Goal: Obtain resource: Download file/media

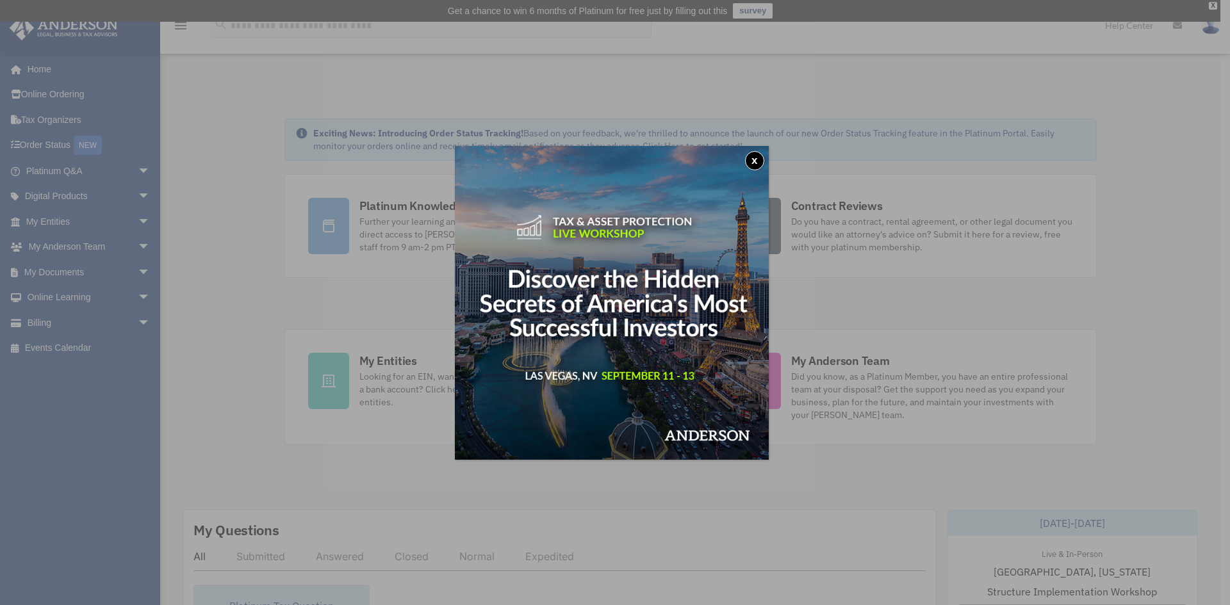
click at [759, 156] on button "x" at bounding box center [754, 160] width 19 height 19
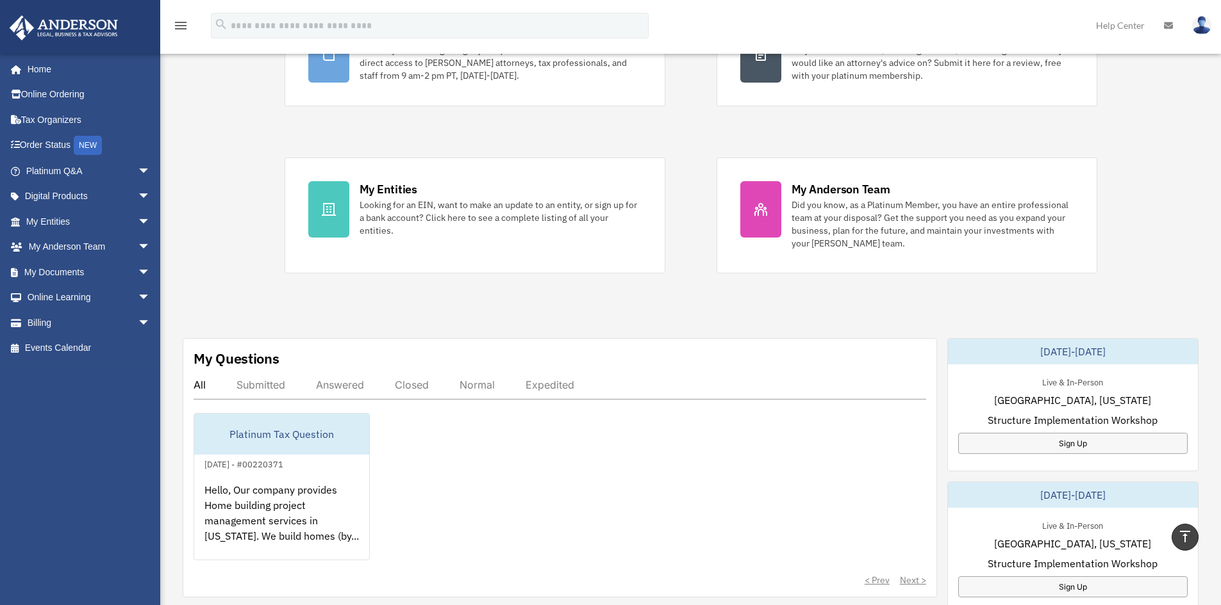
scroll to position [128, 0]
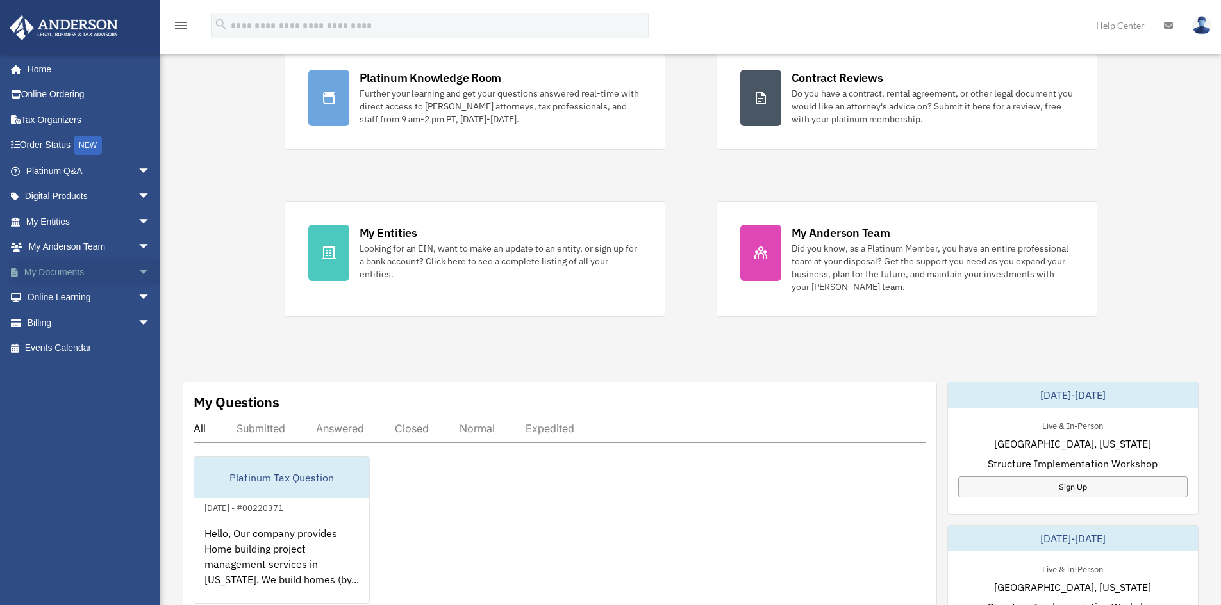
click at [138, 275] on span "arrow_drop_down" at bounding box center [151, 272] width 26 height 26
click at [55, 299] on link "Box" at bounding box center [94, 298] width 152 height 26
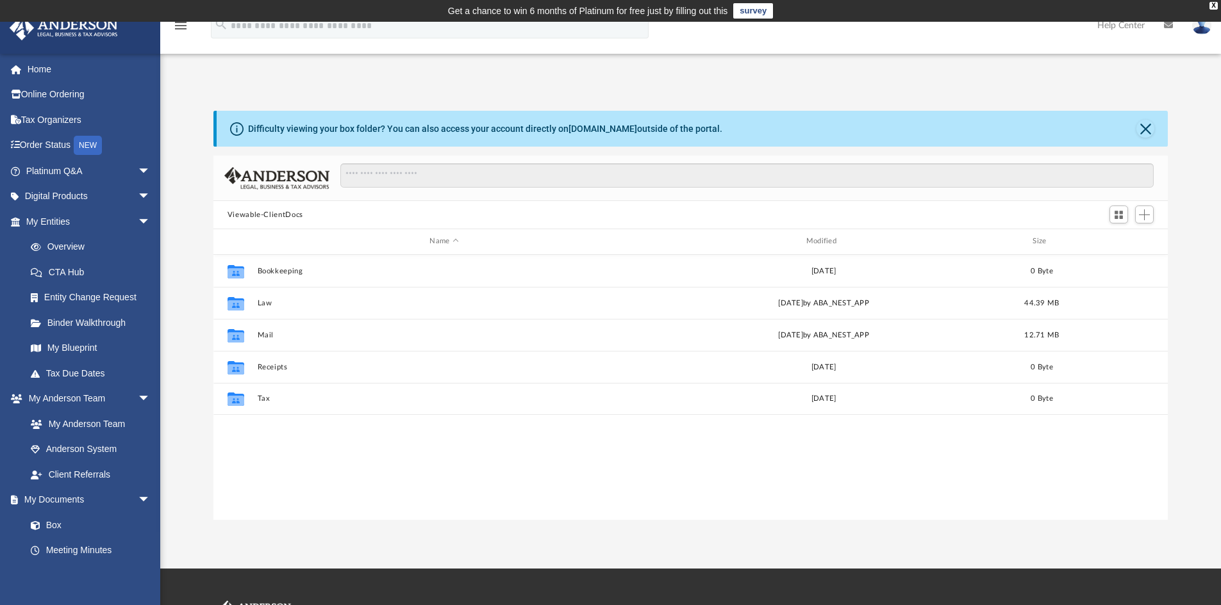
scroll to position [282, 944]
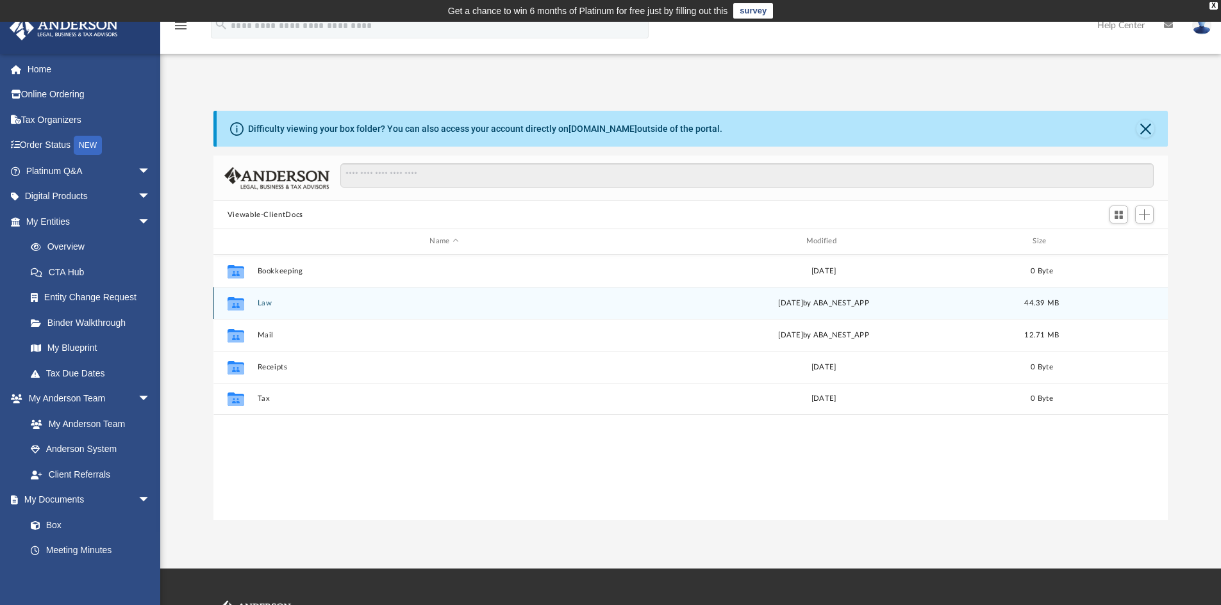
click at [267, 309] on div "Collaborated Folder Law Wed Jun 11 2025 by ABA_NEST_APP 44.39 MB" at bounding box center [690, 303] width 955 height 32
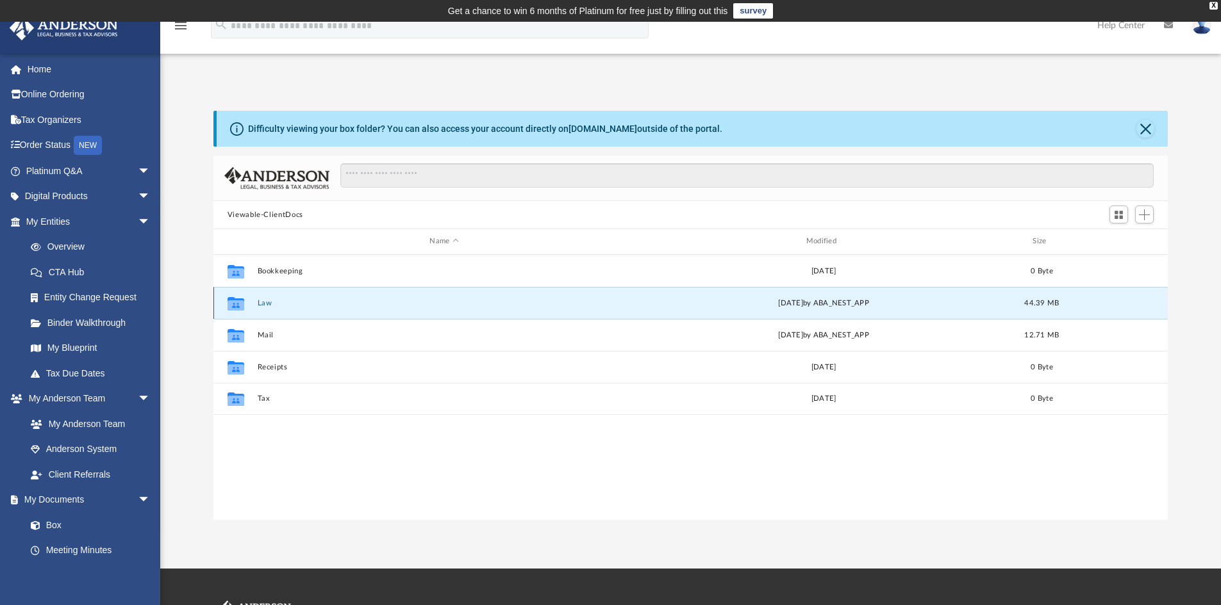
click at [267, 300] on button "Law" at bounding box center [444, 303] width 374 height 8
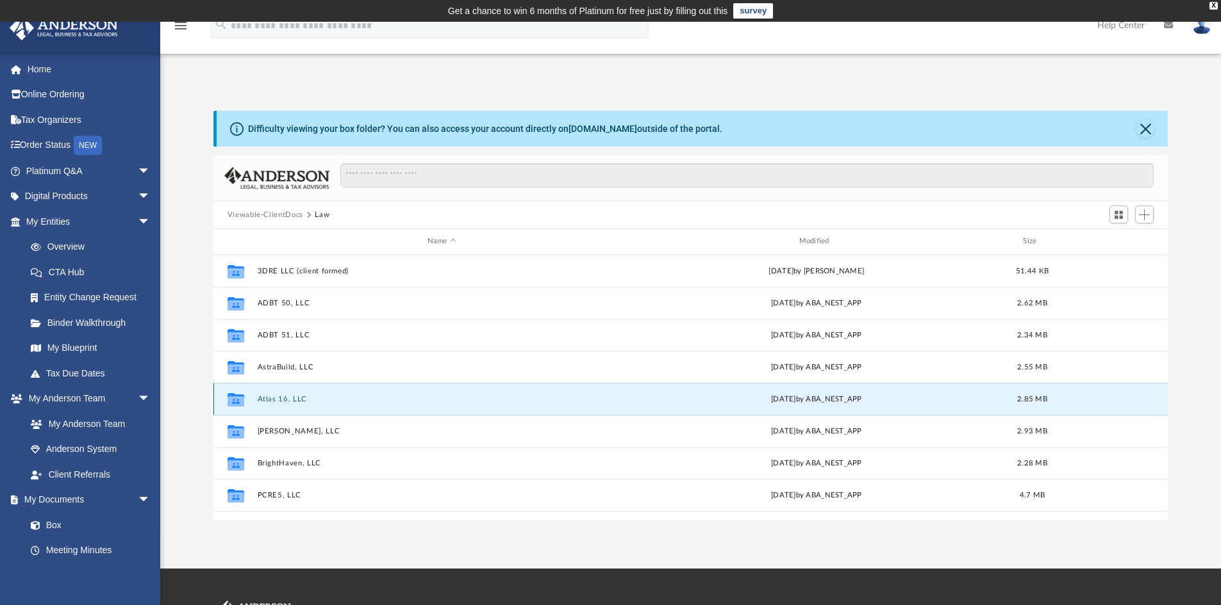
click at [276, 399] on button "Atlas 16, LLC" at bounding box center [441, 399] width 369 height 8
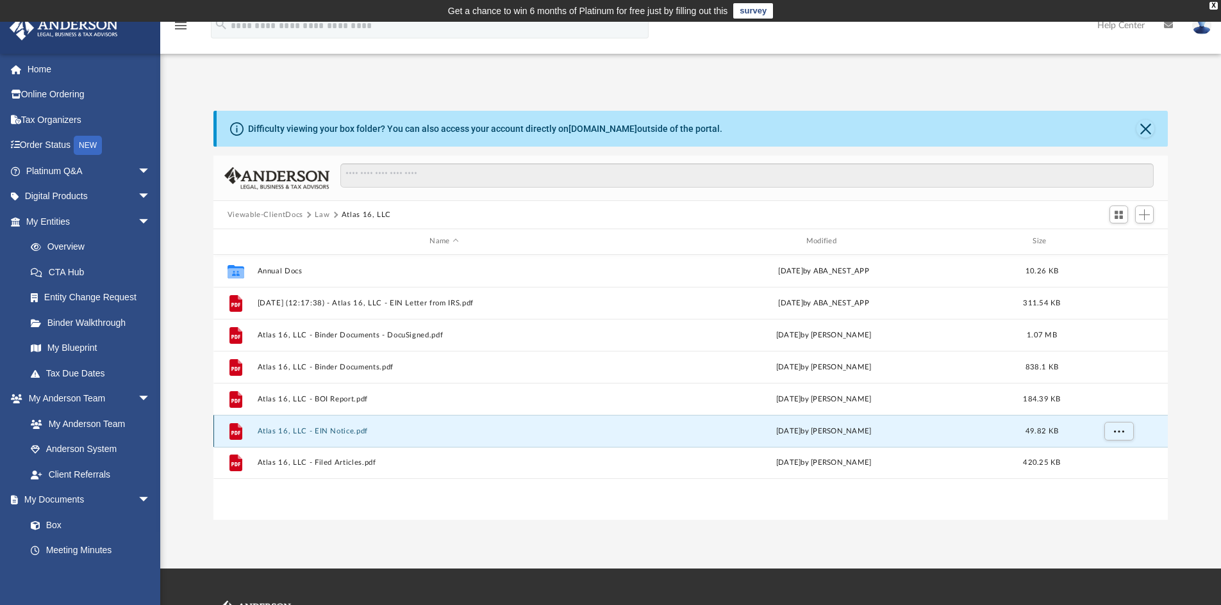
click at [352, 432] on button "Atlas 16, LLC - EIN Notice.pdf" at bounding box center [444, 431] width 374 height 8
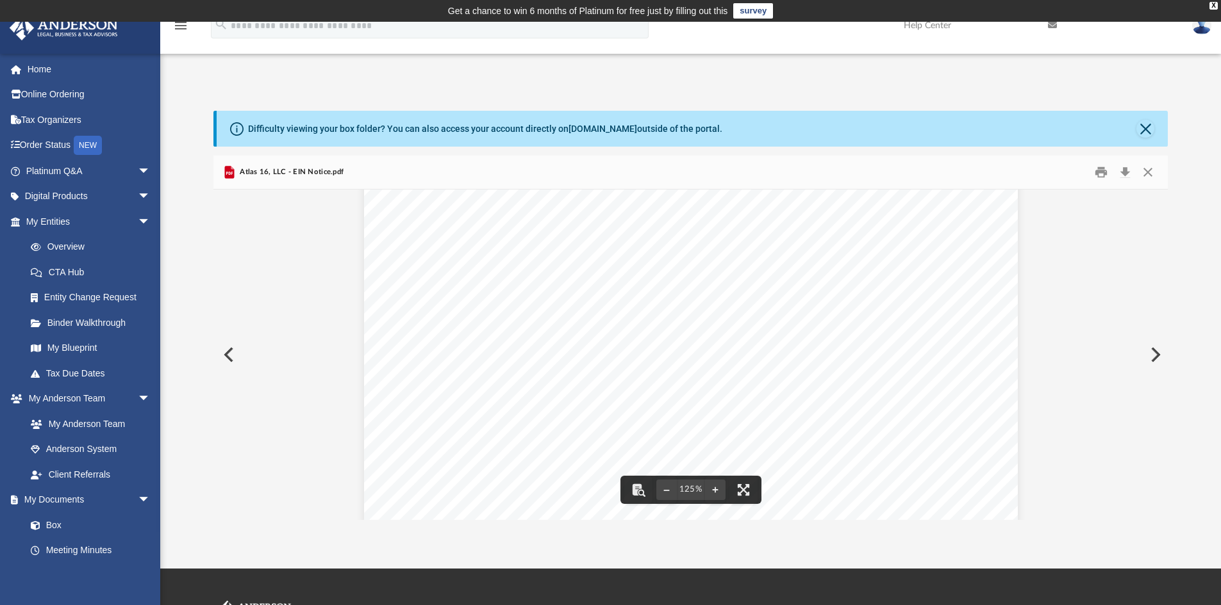
scroll to position [534, 0]
click at [1151, 178] on button "Close" at bounding box center [1147, 173] width 23 height 20
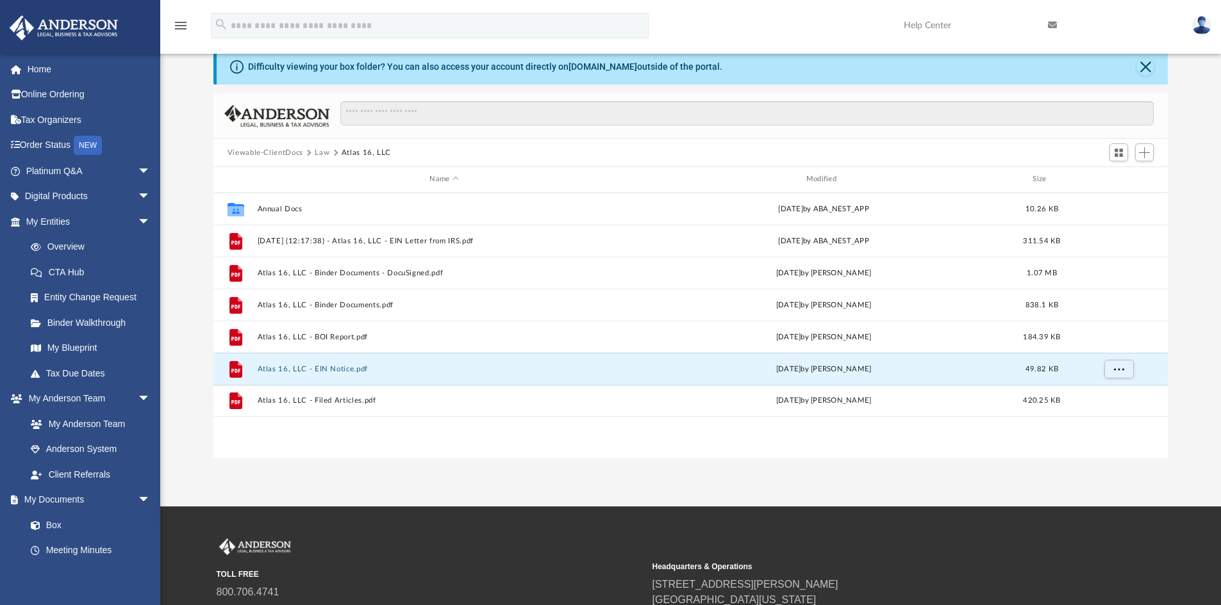
scroll to position [64, 0]
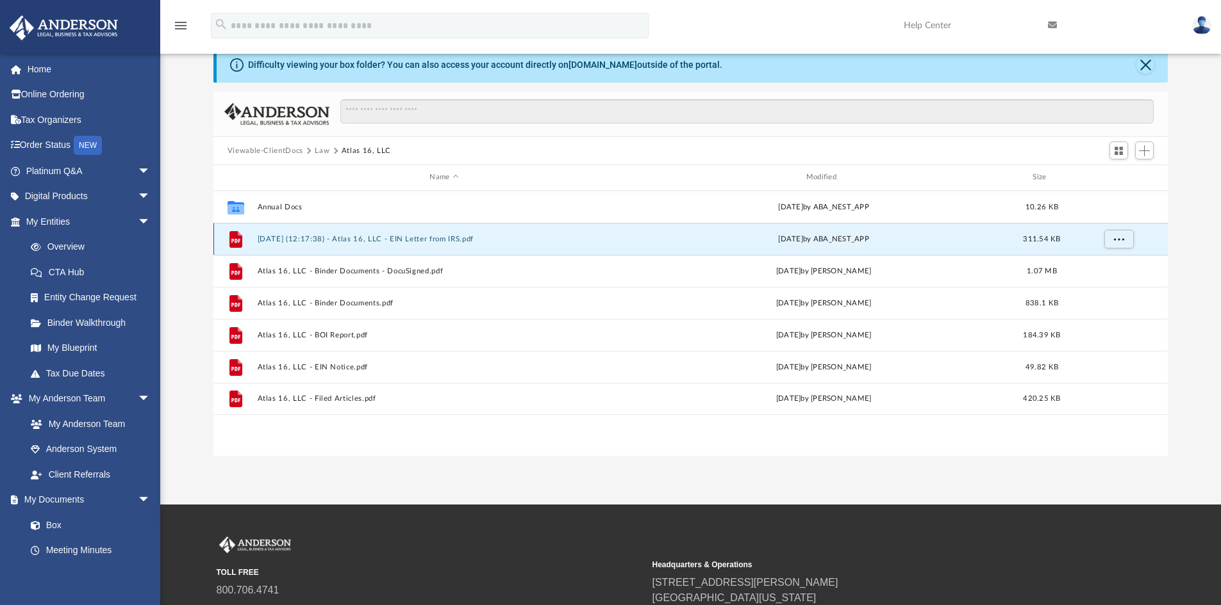
click at [440, 242] on button "2024.07.23 (12:17:38) - Atlas 16, LLC - EIN Letter from IRS.pdf" at bounding box center [444, 239] width 374 height 8
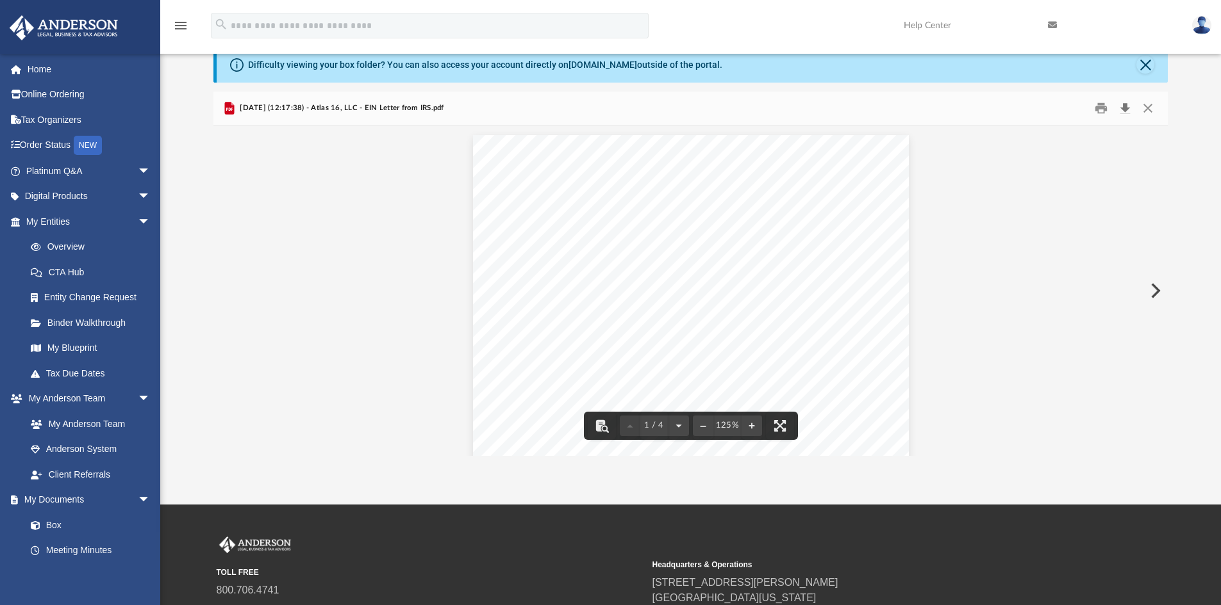
click at [1125, 113] on button "Download" at bounding box center [1124, 109] width 23 height 20
click at [1126, 107] on button "Download" at bounding box center [1124, 109] width 23 height 20
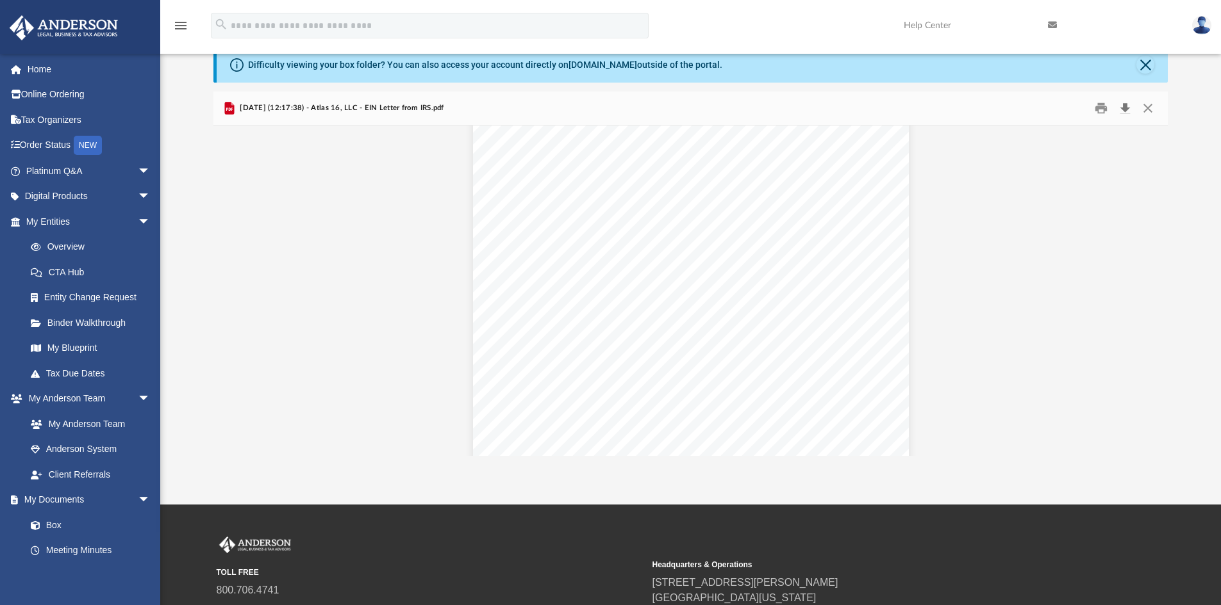
scroll to position [128, 0]
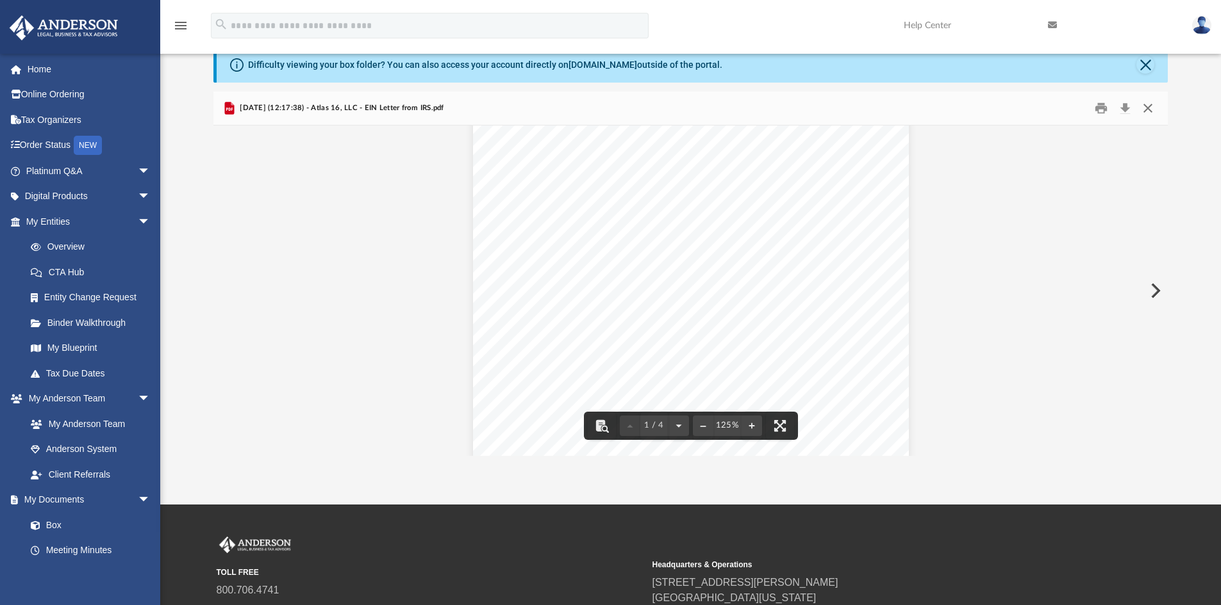
click at [1146, 107] on button "Close" at bounding box center [1147, 109] width 23 height 20
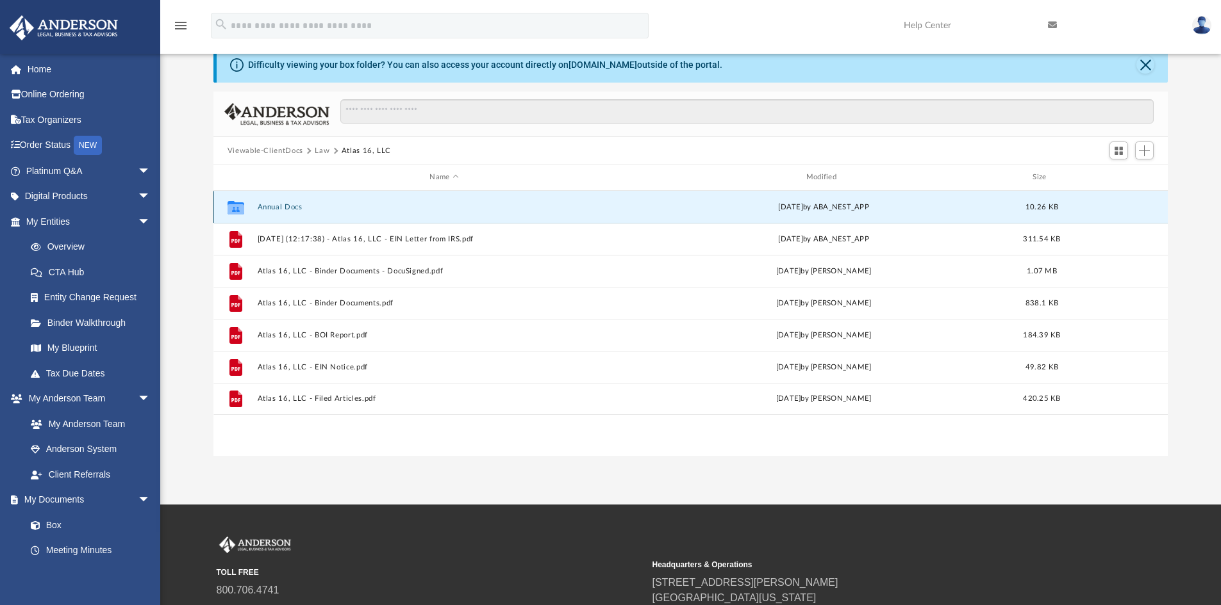
click at [292, 207] on button "Annual Docs" at bounding box center [444, 207] width 374 height 8
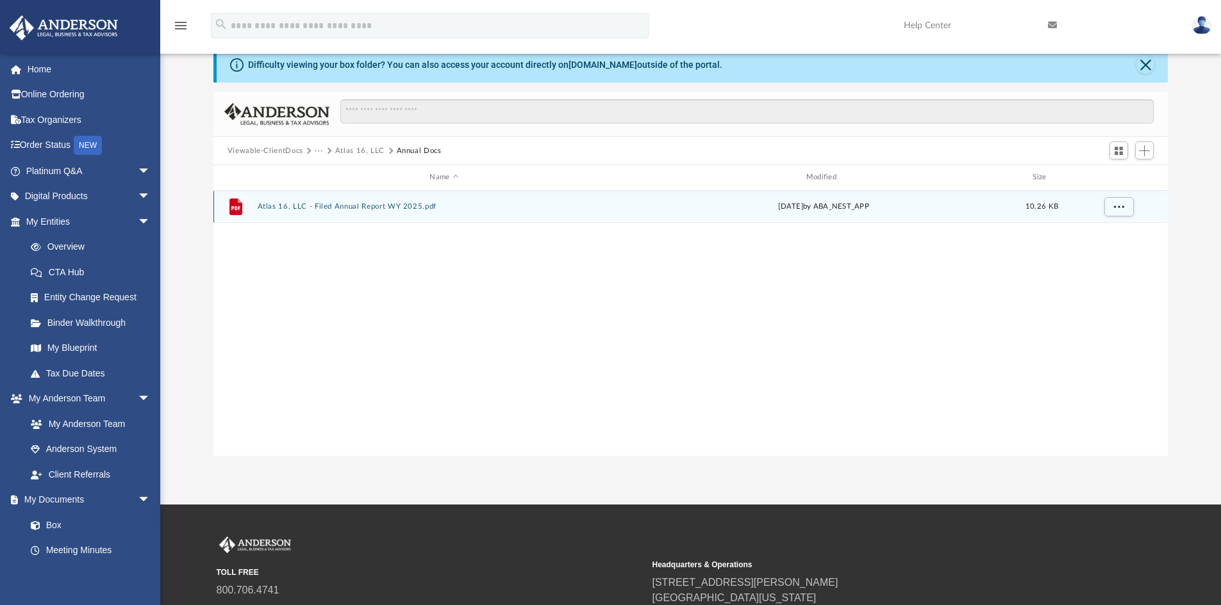
click at [392, 210] on button "Atlas 16, LLC - Filed Annual Report WY 2025.pdf" at bounding box center [444, 206] width 374 height 8
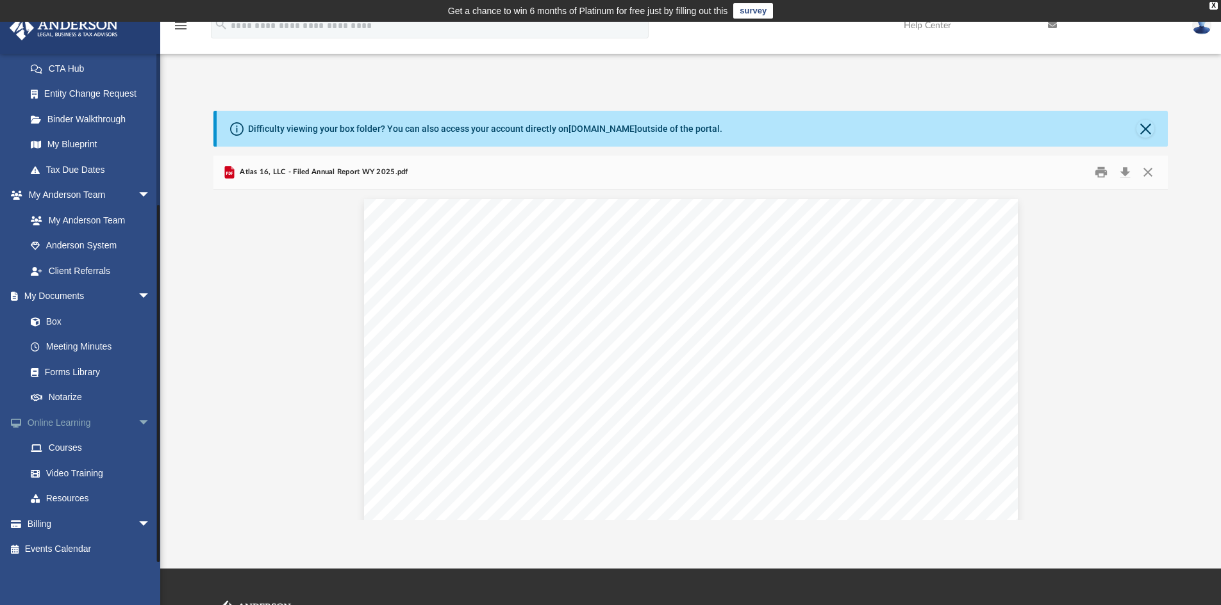
scroll to position [206, 0]
click at [138, 520] on span "arrow_drop_down" at bounding box center [151, 522] width 26 height 26
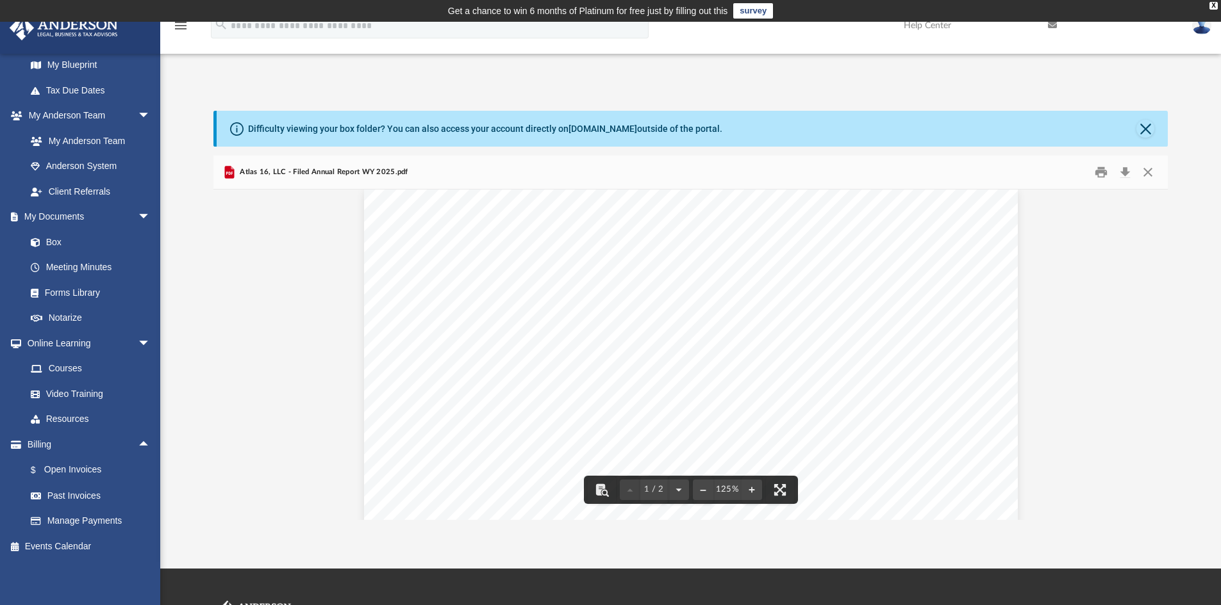
scroll to position [0, 0]
click at [1151, 174] on button "Close" at bounding box center [1147, 173] width 23 height 20
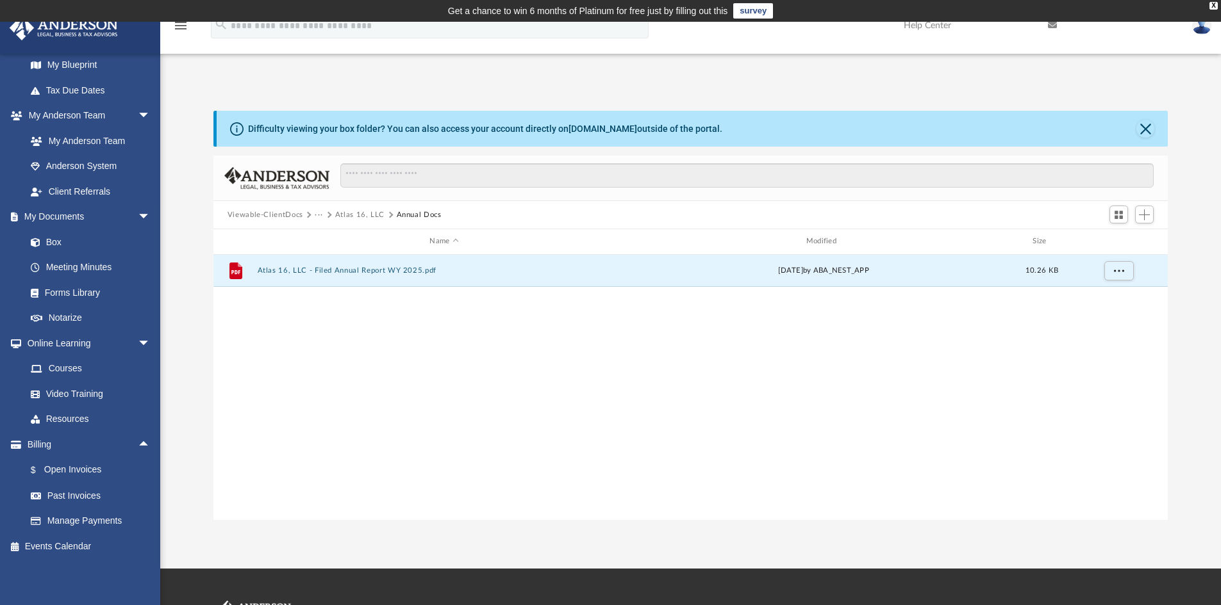
click at [356, 210] on button "Atlas 16, LLC" at bounding box center [359, 216] width 49 height 12
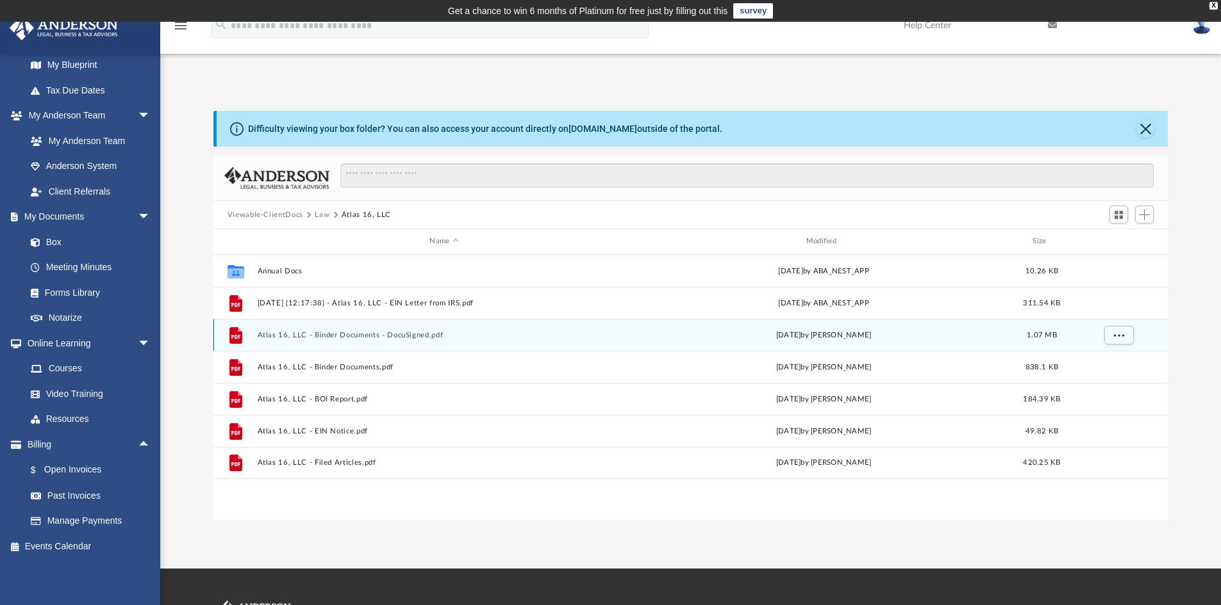
click at [375, 338] on button "Atlas 16, LLC - Binder Documents - DocuSigned.pdf" at bounding box center [444, 335] width 374 height 8
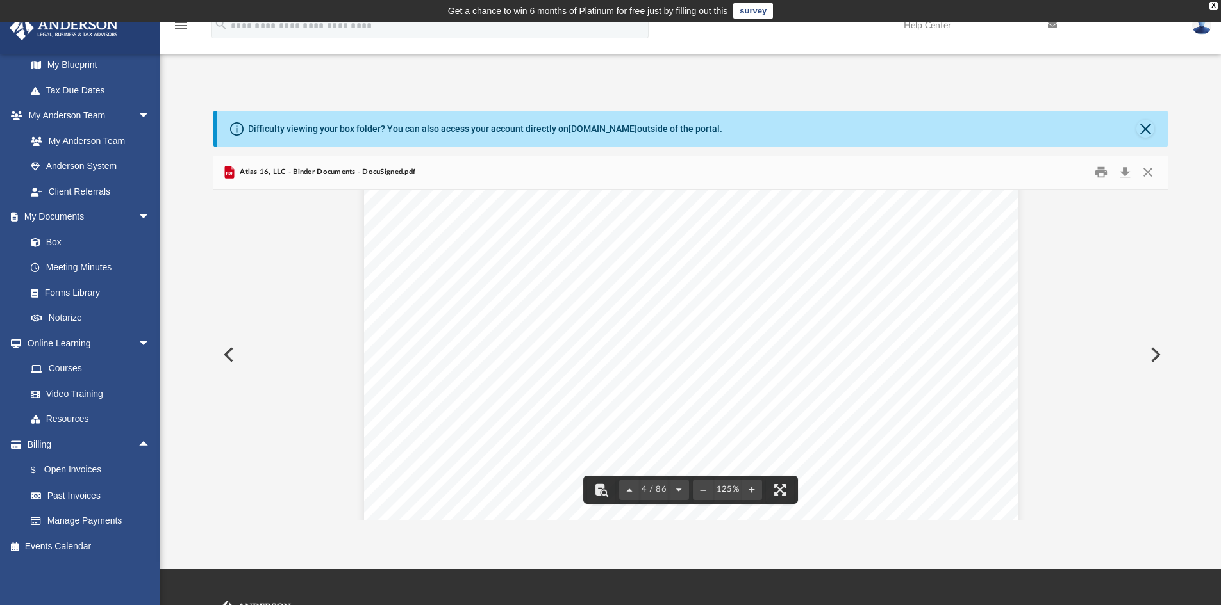
scroll to position [3139, 0]
drag, startPoint x: 628, startPoint y: 326, endPoint x: 705, endPoint y: 325, distance: 76.9
click at [705, 325] on div "Overview of Atlas 16, LLC Entity Formation Information State of Organization : …" at bounding box center [691, 78] width 654 height 846
click at [848, 379] on div "Overview of Atlas 16, LLC Entity Formation Information State of Organization : …" at bounding box center [691, 78] width 654 height 846
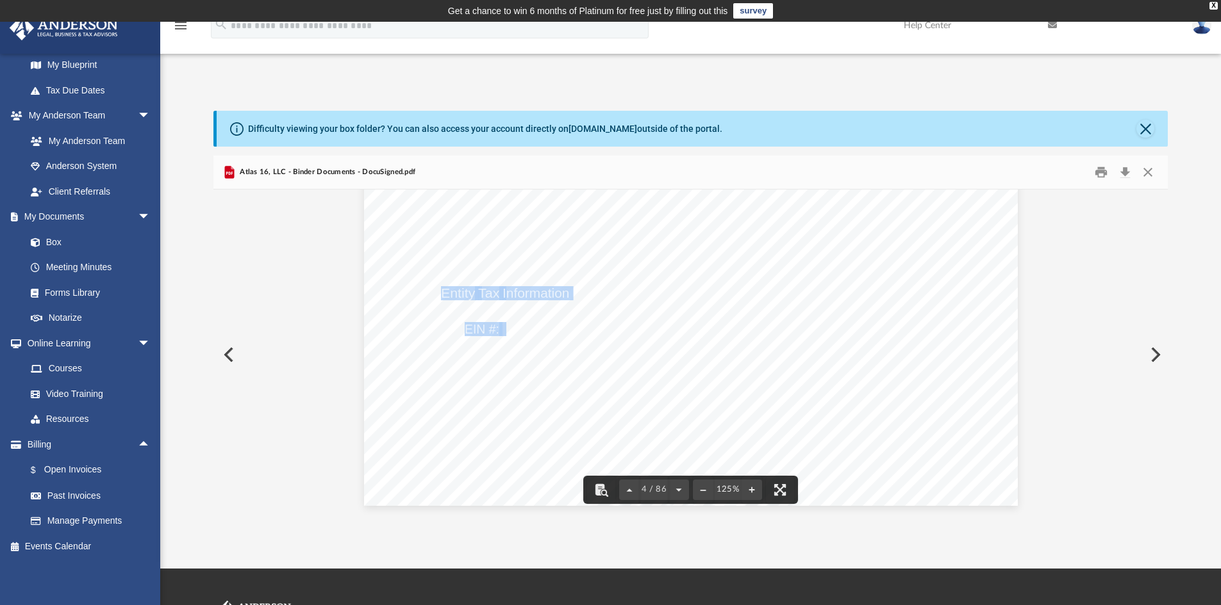
scroll to position [2947, 0]
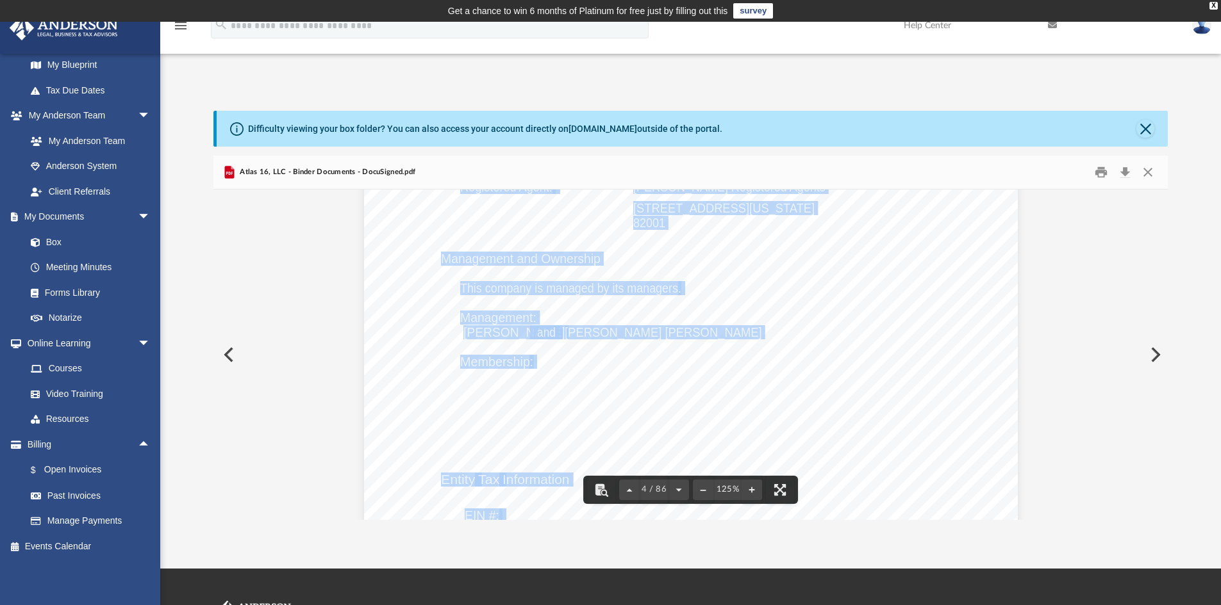
click at [846, 336] on div "Overview of Atlas 16, LLC Entity Formation Information State of Organization : …" at bounding box center [691, 270] width 654 height 846
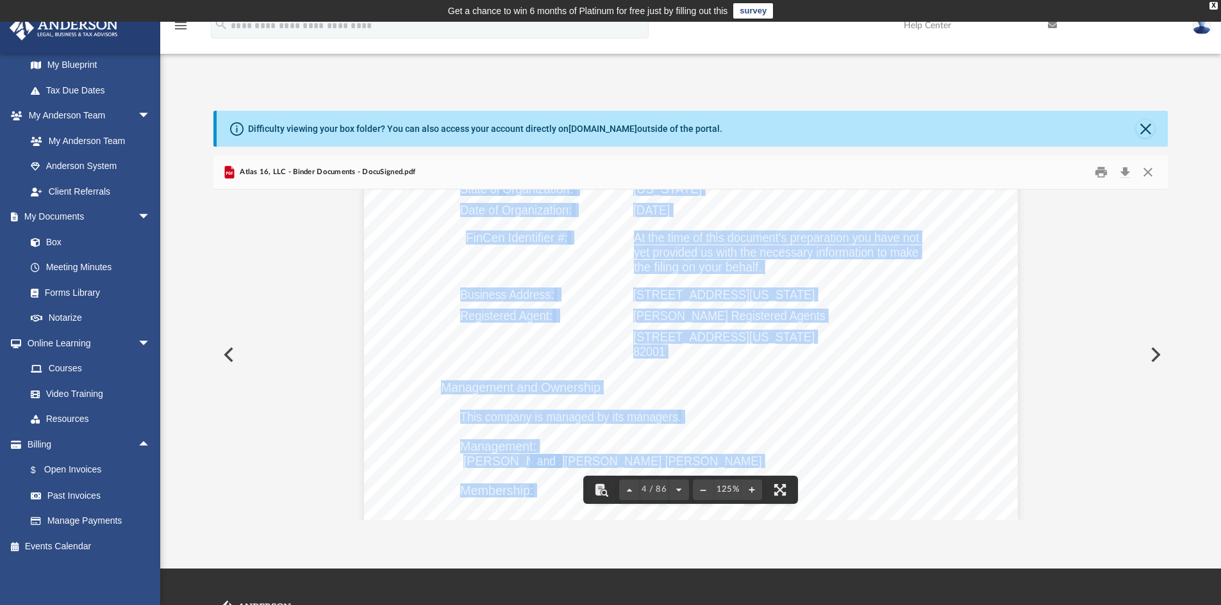
scroll to position [2819, 0]
click at [640, 299] on span "1718 Capitol Avenue, Cheyenne, Wyoming 82001" at bounding box center [723, 294] width 181 height 13
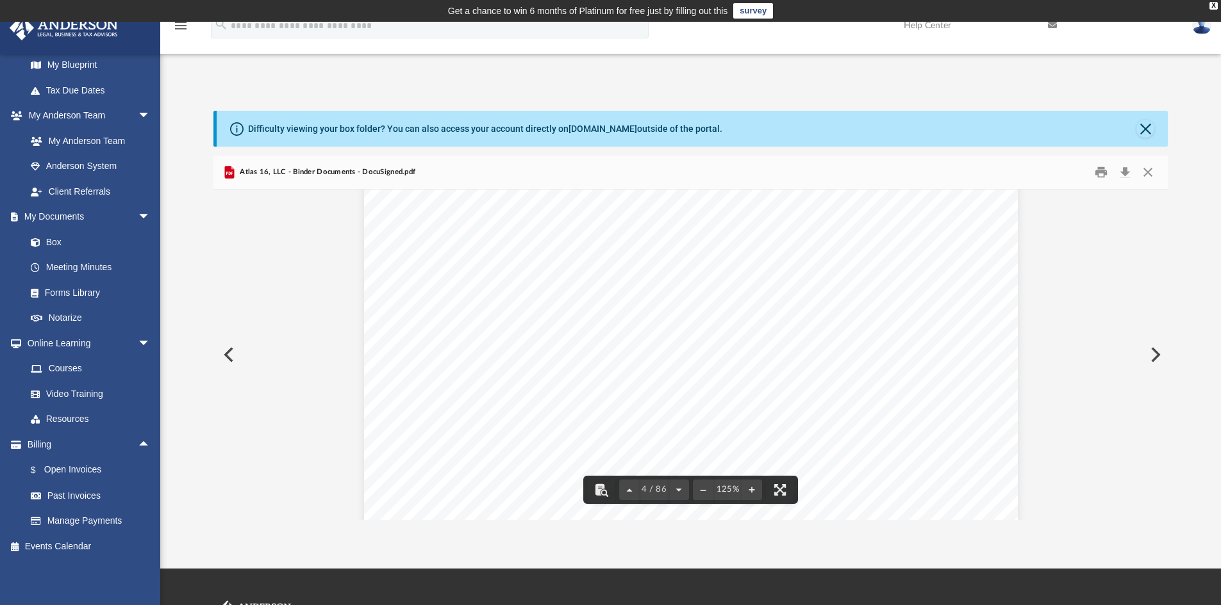
scroll to position [2755, 0]
drag, startPoint x: 628, startPoint y: 362, endPoint x: 885, endPoint y: 359, distance: 257.6
click at [814, 359] on span "1718 Capitol Avenue, Cheyenne, Wyoming 82001" at bounding box center [723, 358] width 181 height 13
click at [953, 357] on div "Overview of Atlas 16, LLC Entity Formation Information State of Organization : …" at bounding box center [691, 462] width 654 height 846
click at [759, 318] on span "yet provided us with the necessary information to make" at bounding box center [776, 315] width 284 height 13
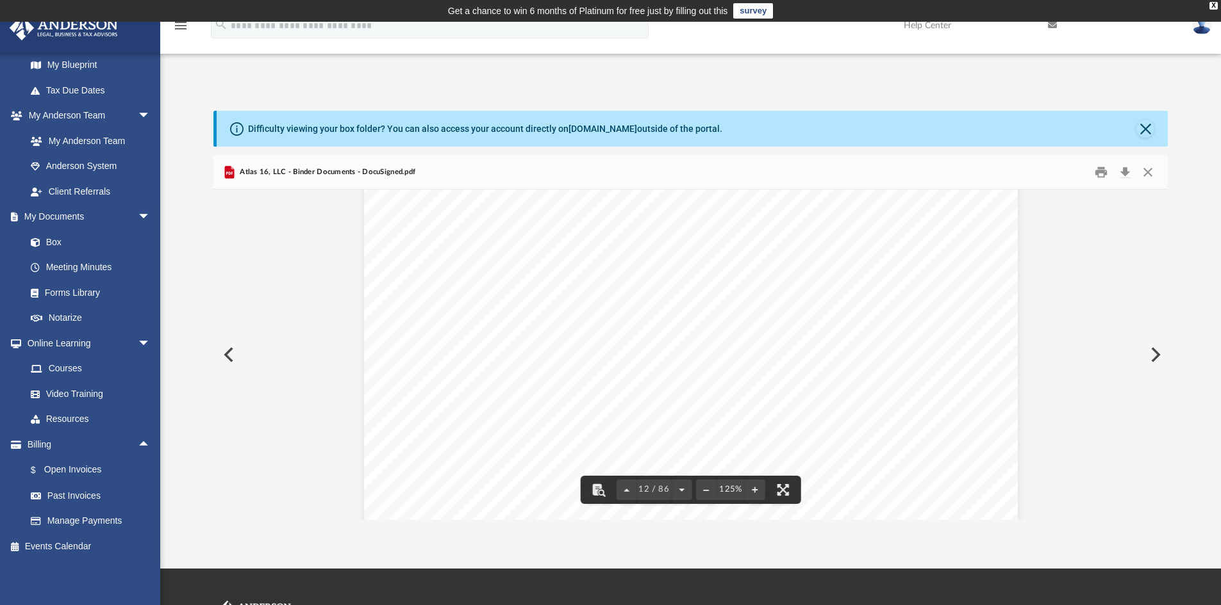
scroll to position [10123, 0]
click at [1149, 173] on button "Close" at bounding box center [1147, 173] width 23 height 20
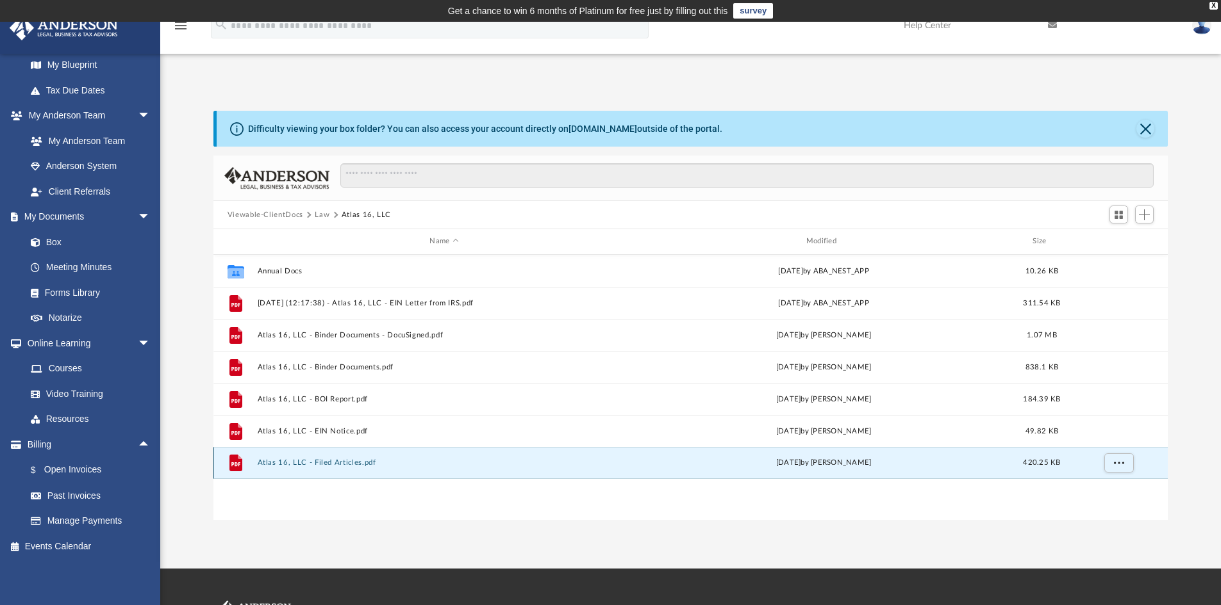
click at [348, 461] on button "Atlas 16, LLC - Filed Articles.pdf" at bounding box center [444, 463] width 374 height 8
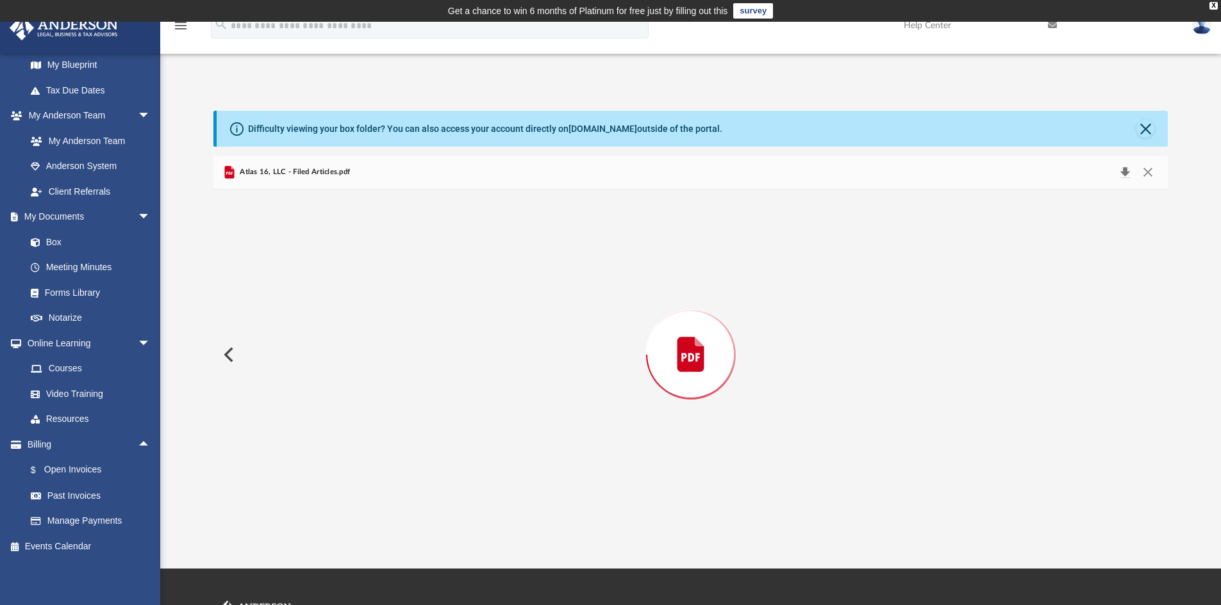
click at [1124, 172] on button "Download" at bounding box center [1124, 172] width 23 height 18
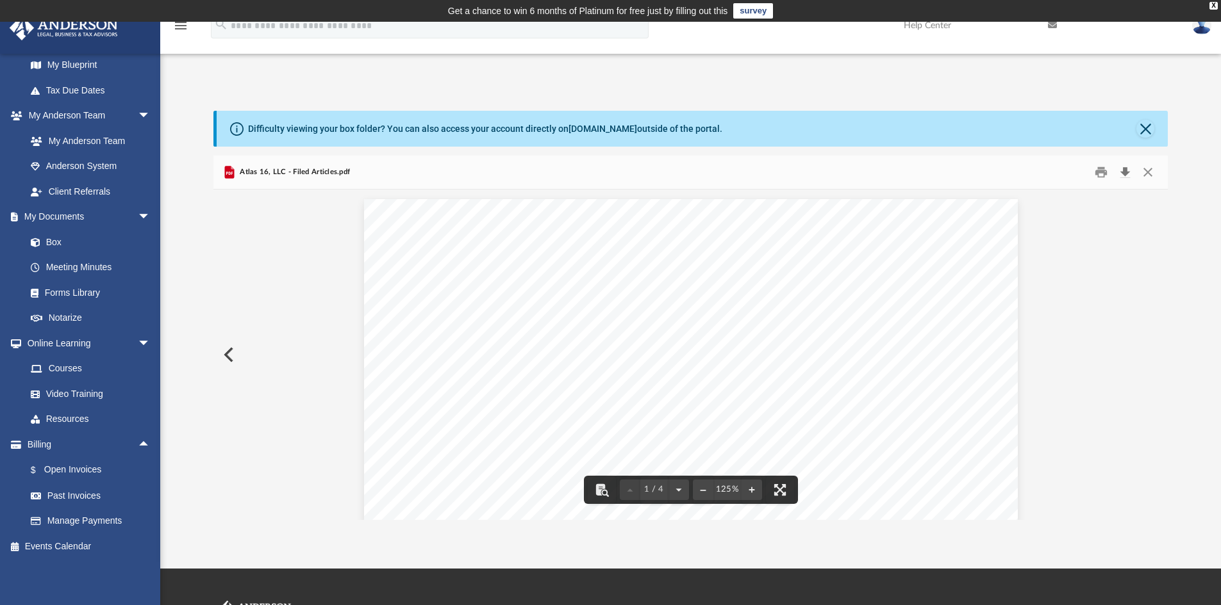
click at [1128, 173] on button "Download" at bounding box center [1124, 173] width 23 height 20
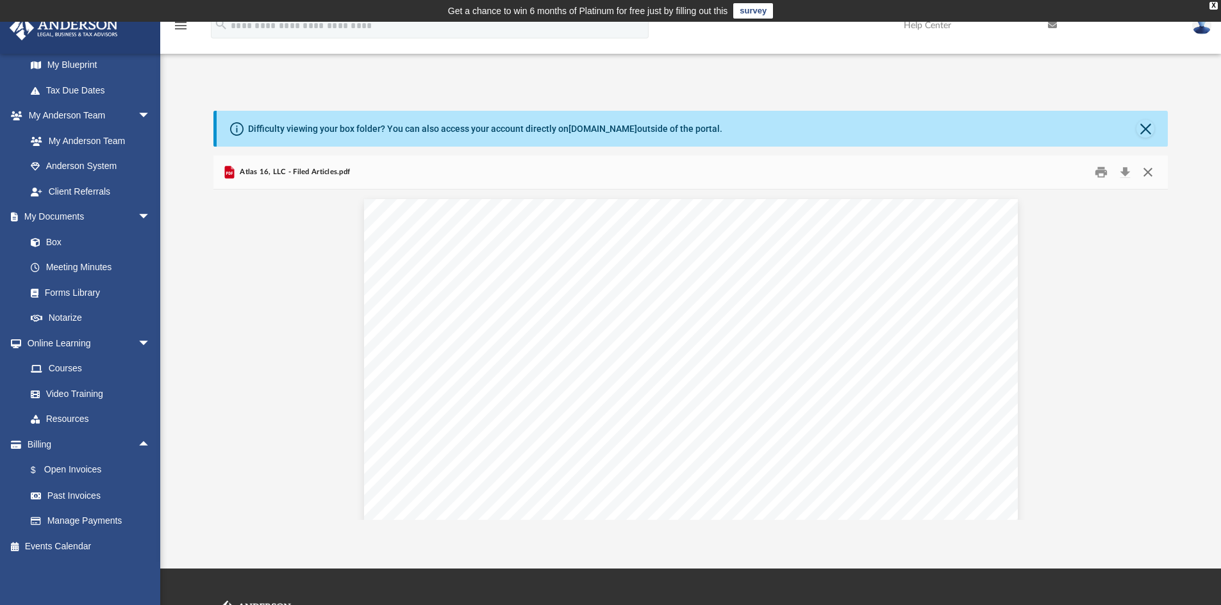
click at [1147, 167] on button "Close" at bounding box center [1147, 173] width 23 height 20
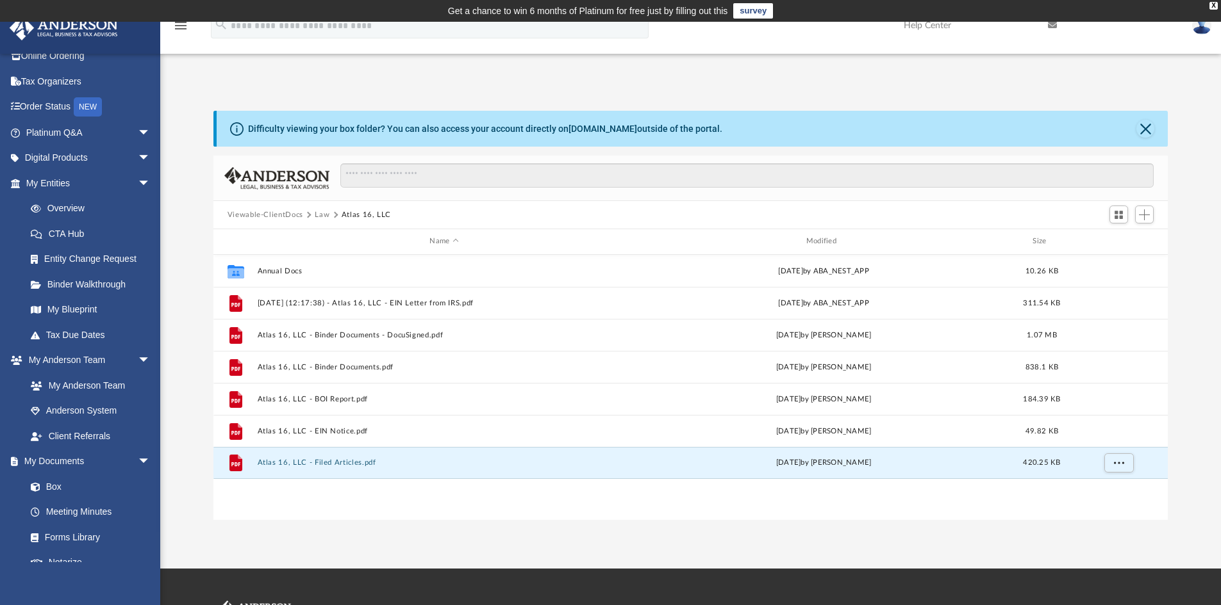
scroll to position [0, 0]
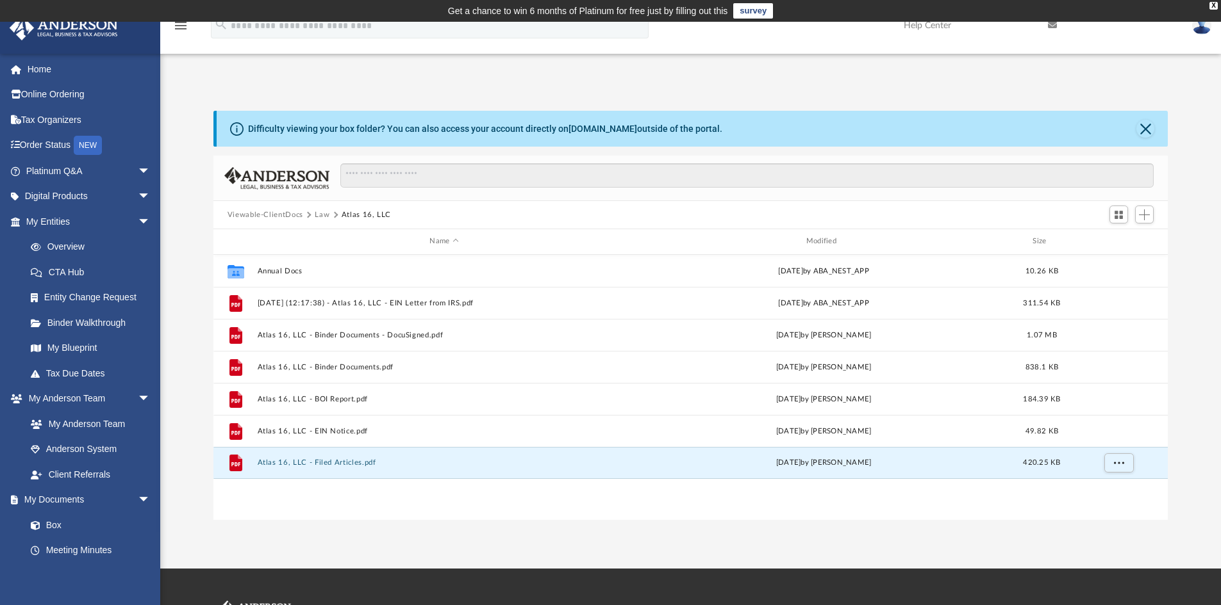
click at [1205, 29] on img at bounding box center [1201, 25] width 19 height 19
click at [589, 124] on link "box.com" at bounding box center [602, 129] width 69 height 10
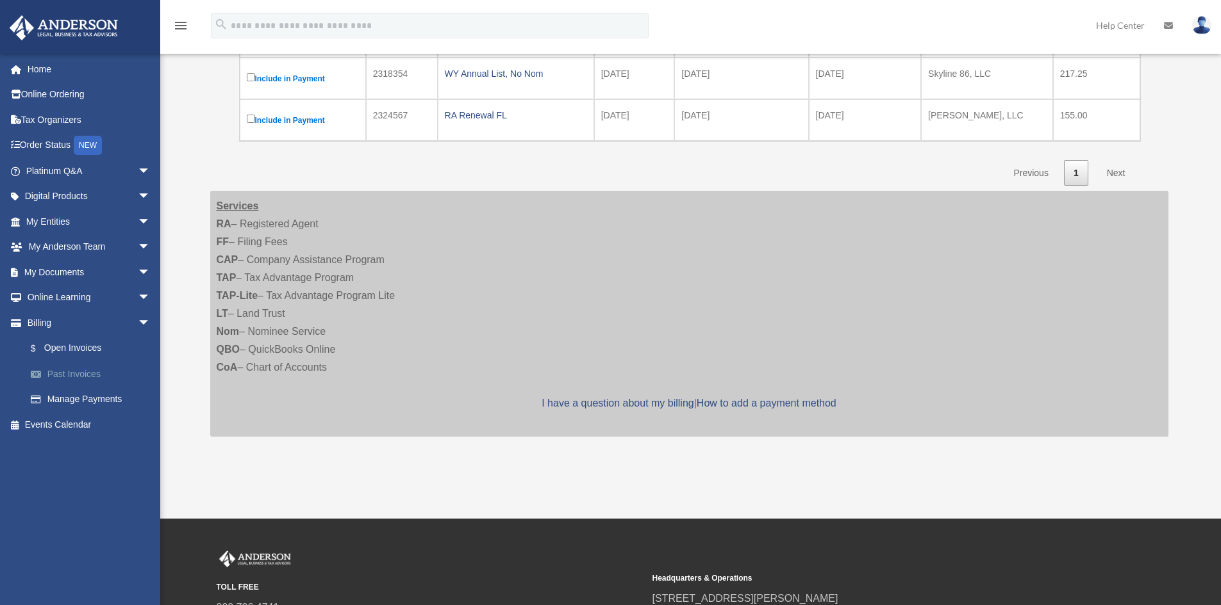
scroll to position [256, 0]
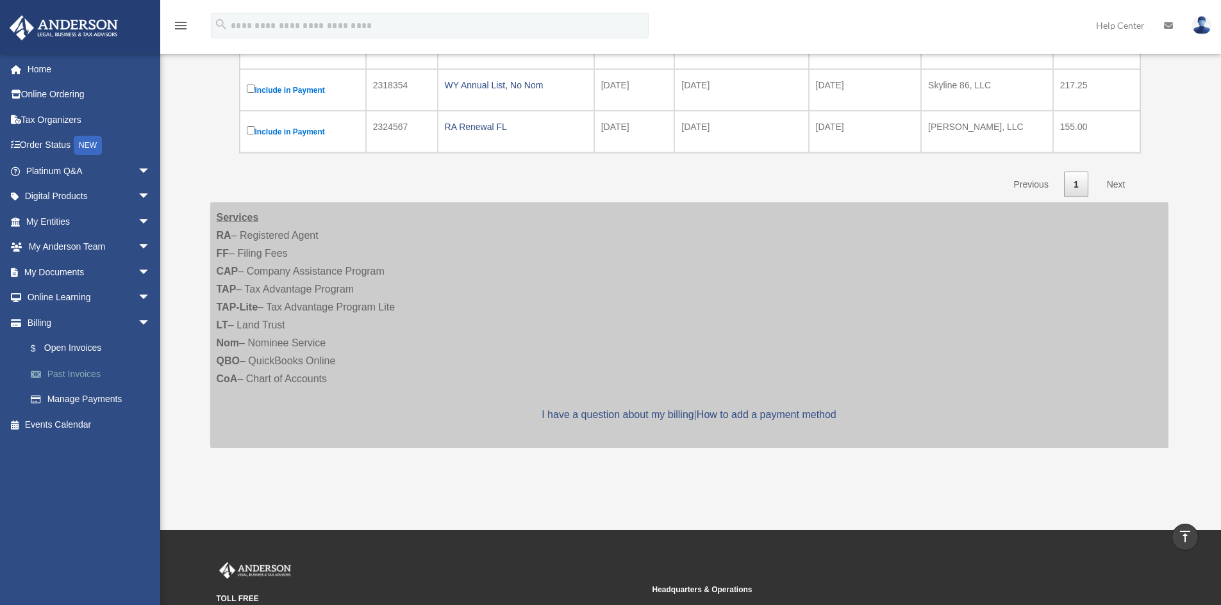
click at [92, 375] on link "Past Invoices" at bounding box center [94, 374] width 152 height 26
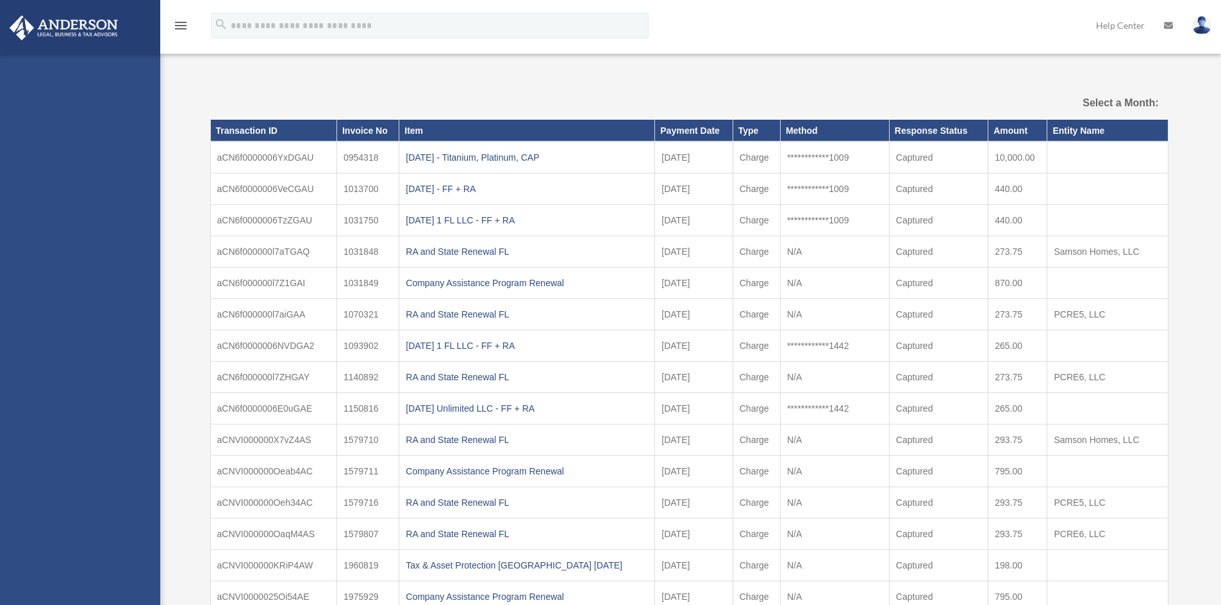
select select
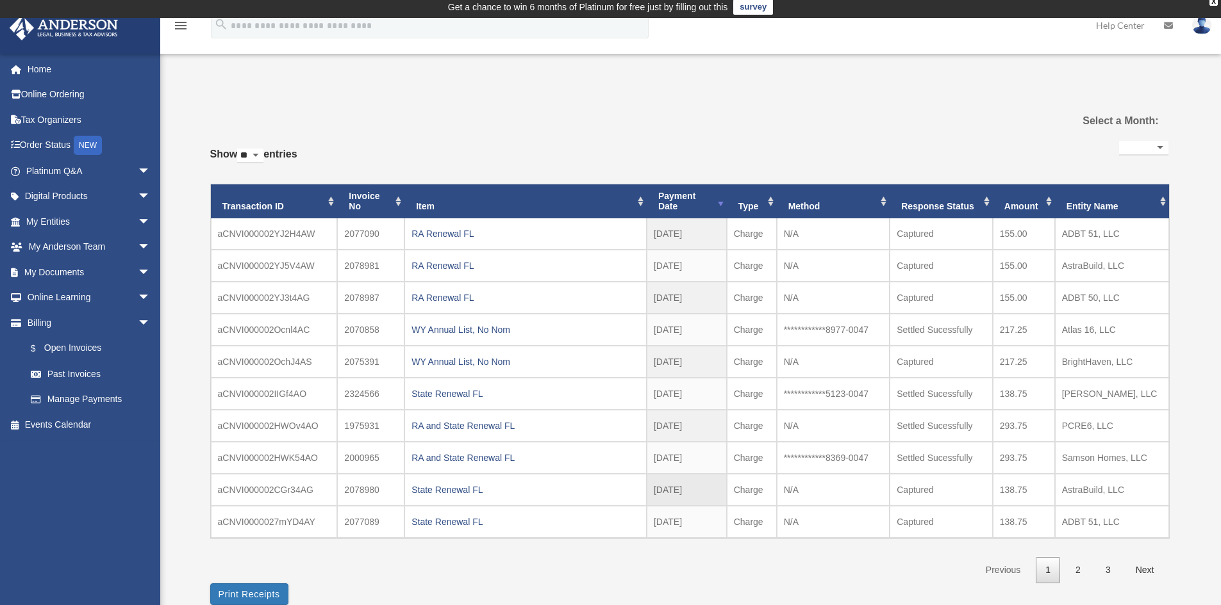
scroll to position [64, 0]
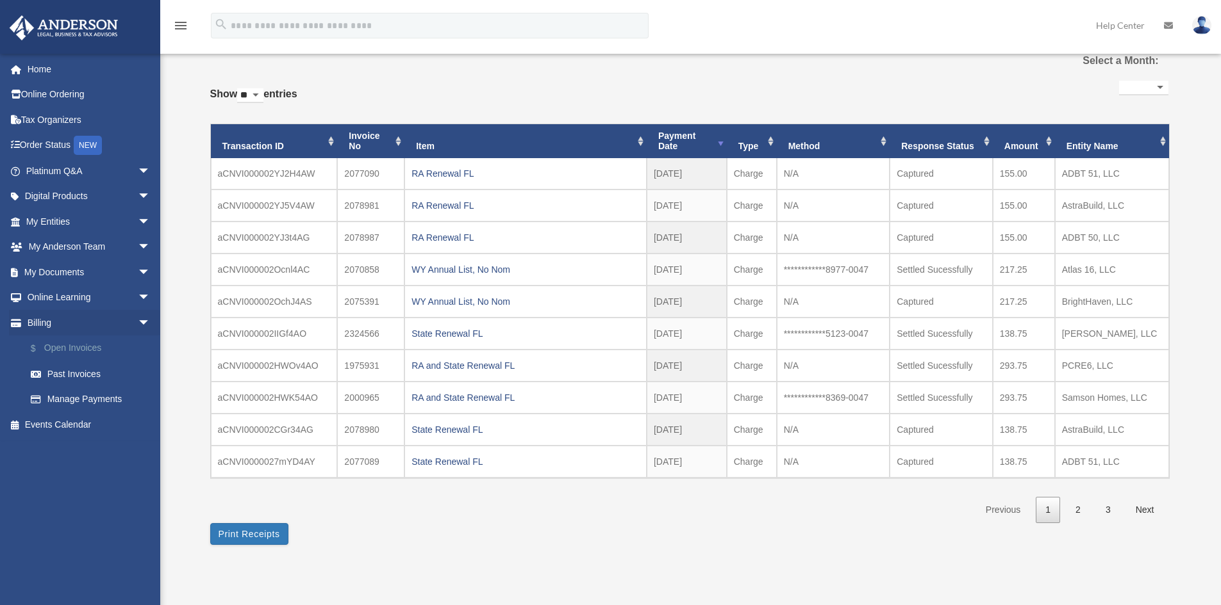
click at [100, 351] on link "$ Open Invoices" at bounding box center [94, 349] width 152 height 26
